Goal: Task Accomplishment & Management: Complete application form

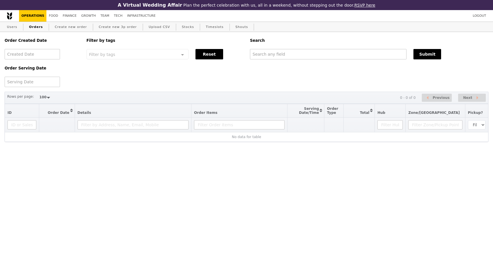
select select "100"
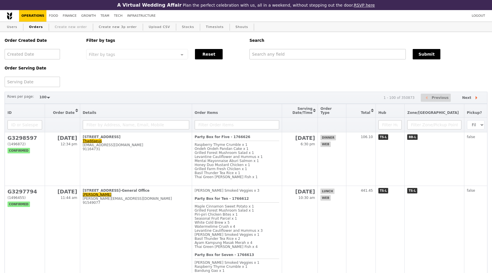
click at [58, 27] on link "Create new order" at bounding box center [71, 27] width 37 height 10
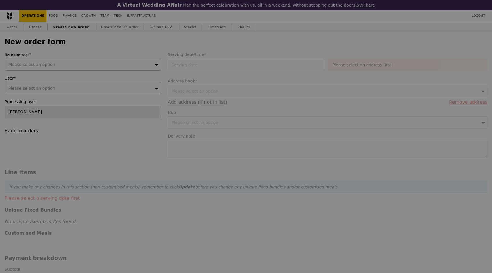
type input "Confirm"
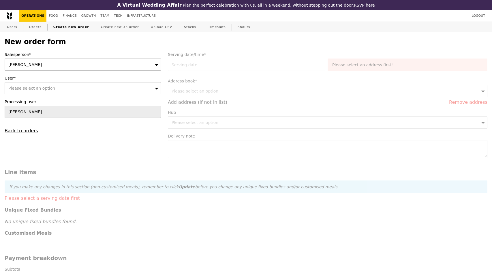
click at [34, 86] on span "Please select an option" at bounding box center [31, 88] width 47 height 5
click at [38, 76] on label "User*" at bounding box center [83, 78] width 156 height 6
click at [34, 29] on link "Orders" at bounding box center [35, 27] width 17 height 10
select select "100"
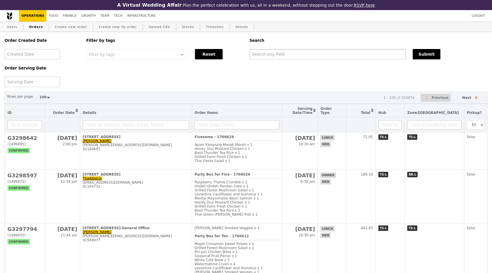
click at [269, 52] on input "text" at bounding box center [328, 54] width 156 height 10
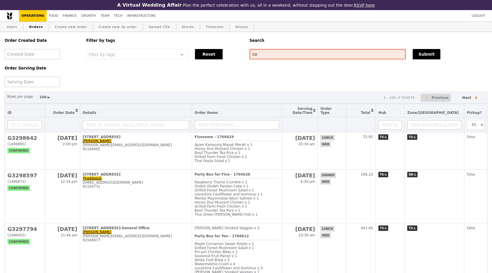
type input "c"
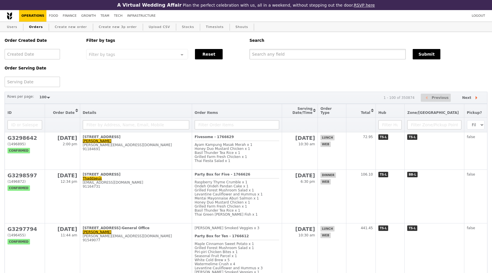
type input "m"
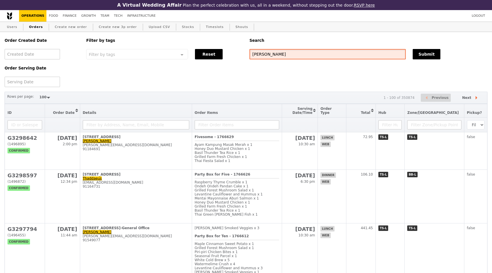
type input "[PERSON_NAME]"
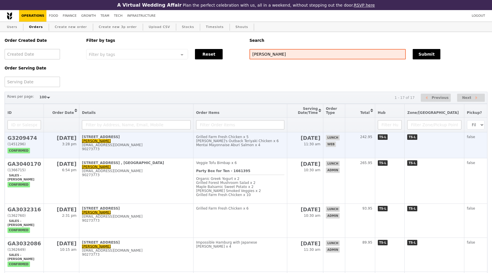
click at [143, 150] on div "90273773" at bounding box center [136, 149] width 109 height 4
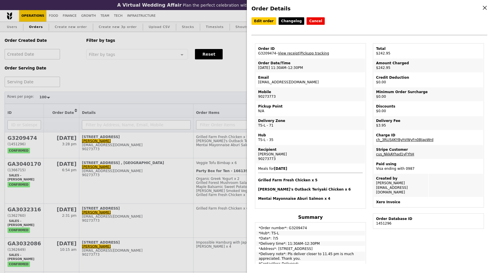
click at [122, 76] on div "Order Details Edit order Changelog Cancel Order ID G3209474 – View receipt | Pi…" at bounding box center [246, 136] width 492 height 273
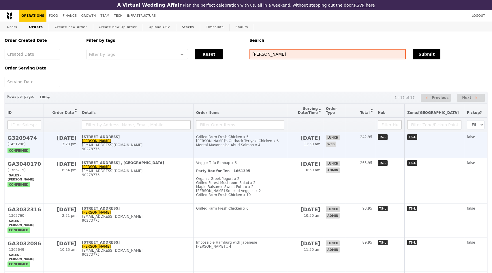
click at [112, 146] on div "[EMAIL_ADDRESS][DOMAIN_NAME]" at bounding box center [136, 145] width 109 height 4
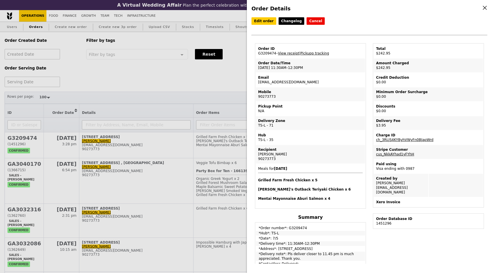
click at [261, 82] on td "Email [EMAIL_ADDRESS][DOMAIN_NAME]" at bounding box center [310, 80] width 109 height 14
copy td "[EMAIL_ADDRESS][DOMAIN_NAME]"
click at [161, 72] on div "Order Details Edit order Changelog Cancel Order ID G3209474 – View receipt | Pi…" at bounding box center [246, 136] width 492 height 273
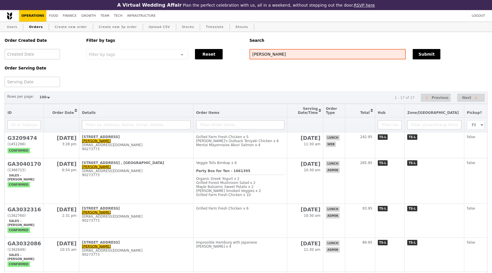
click at [161, 72] on div "Order Created Date Order Serving Date Filter by tags Filter by tags Meal_Plan W…" at bounding box center [246, 59] width 490 height 55
click at [268, 54] on input "[PERSON_NAME]" at bounding box center [328, 54] width 156 height 10
click at [61, 29] on link "Create new order" at bounding box center [71, 27] width 37 height 10
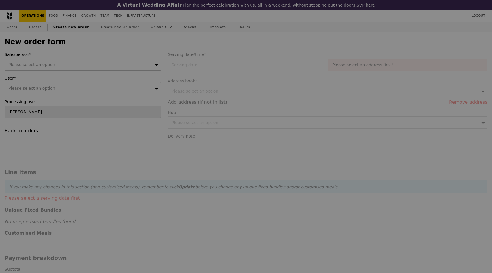
type input "Confirm"
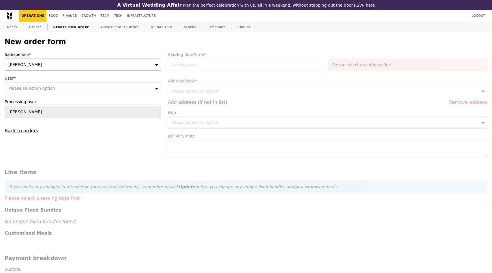
click at [35, 93] on div "Please select an option" at bounding box center [83, 88] width 156 height 12
type input "[EMAIL_ADDRESS][DOMAIN_NAME]"
type input "Confirm"
type input "[EMAIL_ADDRESS][DOMAIN_NAME]"
click at [51, 102] on div "[PERSON_NAME] ([EMAIL_ADDRESS][DOMAIN_NAME])" at bounding box center [63, 99] width 113 height 6
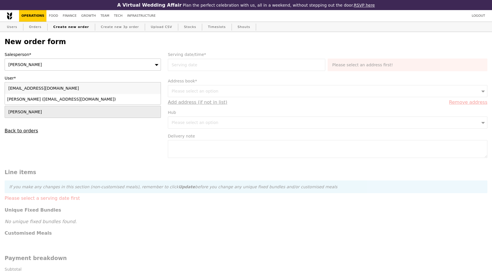
type input "Loading..."
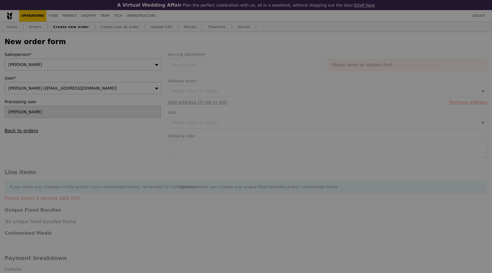
type input "9.08"
type input "9.90"
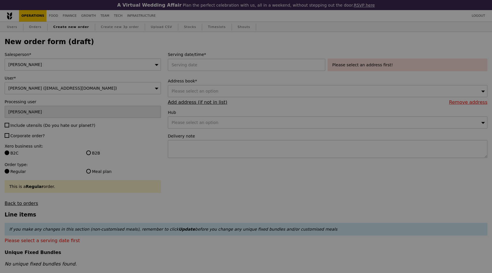
type input "Confirm"
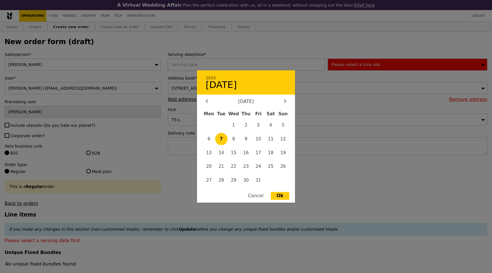
click at [209, 63] on div "2025 [DATE] [DATE] Mon Tue Wed Thu Fri Sat Sun 1 2 3 4 5 6 7 8 9 10 11 12 13 14…" at bounding box center [248, 65] width 160 height 12
click at [232, 137] on span "8" at bounding box center [234, 139] width 12 height 12
type input "[DATE]"
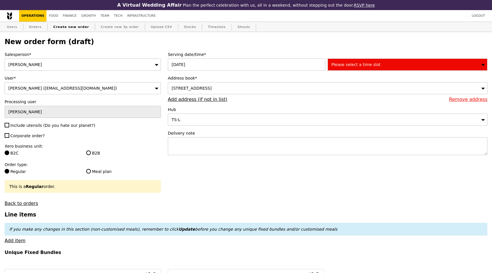
click at [363, 65] on span "Please select a time slot" at bounding box center [356, 64] width 49 height 5
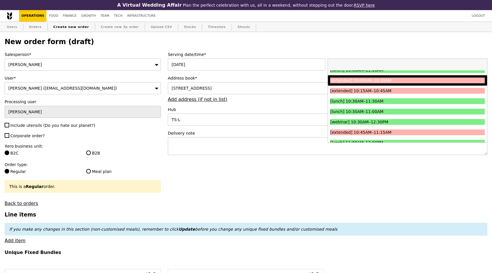
scroll to position [120, 0]
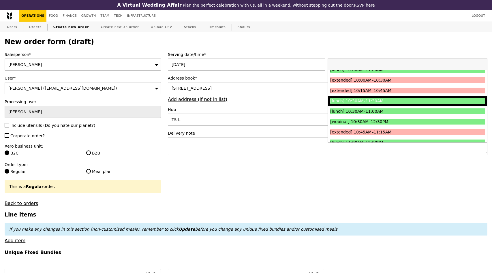
click at [371, 100] on div "[lunch] 10:30AM–11:30AM" at bounding box center [388, 101] width 116 height 6
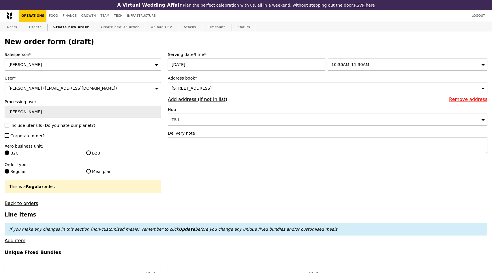
type input "Confirm"
click at [190, 146] on textarea at bounding box center [328, 146] width 320 height 18
type textarea "Contact [PERSON_NAME] upon arrival - 9027 3773"
type input "Confirm"
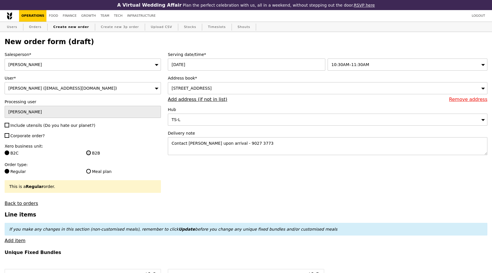
click at [89, 154] on input "B2B" at bounding box center [88, 153] width 5 height 5
radio input "true"
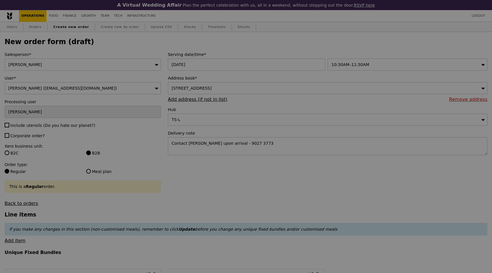
type input "Confirm"
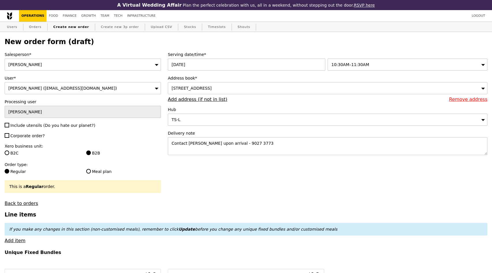
click at [13, 134] on span "Corporate order?" at bounding box center [27, 136] width 34 height 5
click at [9, 134] on input "Corporate order?" at bounding box center [7, 135] width 5 height 5
checkbox input "true"
click at [19, 128] on label "Include utensils (Do you hate our planet?)" at bounding box center [83, 126] width 156 height 6
click at [9, 128] on input "Include utensils (Do you hate our planet?)" at bounding box center [7, 125] width 5 height 5
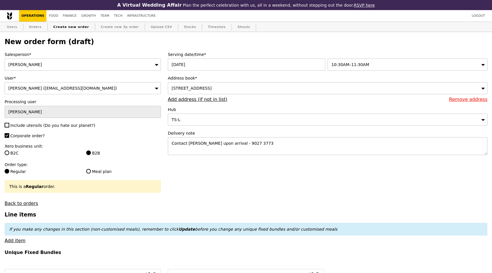
checkbox input "true"
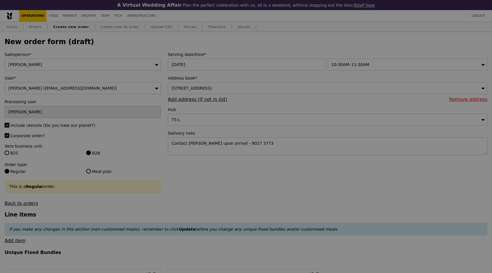
type input "Confirm"
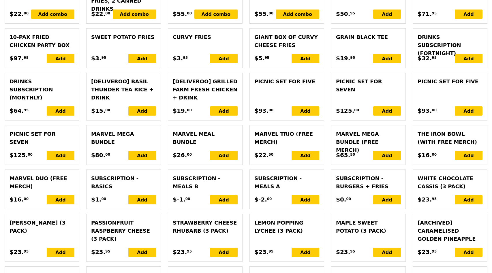
scroll to position [916, 0]
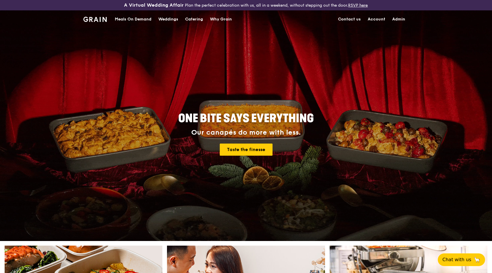
click at [138, 16] on div "Meals On Demand" at bounding box center [133, 19] width 37 height 17
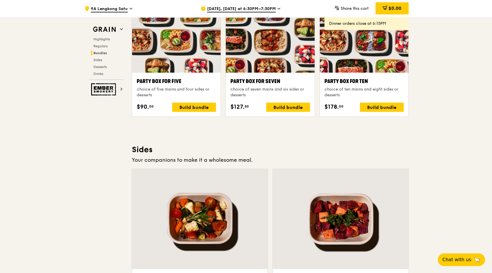
scroll to position [1164, 0]
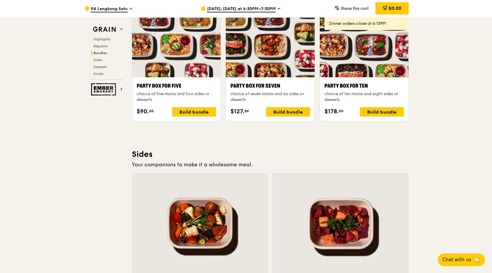
click at [460, 87] on div ".cls-1 { fill: none; stroke: #fff; stroke-linecap: round; stroke-linejoin: roun…" at bounding box center [246, 79] width 492 height 2431
